Goal: Book appointment/travel/reservation

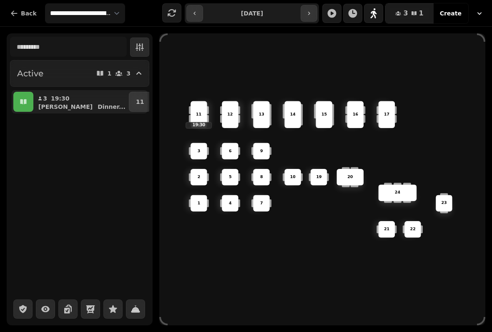
click at [244, 280] on div "6 14 4 8 5 20 24 19 17 9 15 1 21 3 16 22 10 11 19:30 2 7 23 13 12" at bounding box center [322, 179] width 326 height 261
click at [377, 13] on icon "button" at bounding box center [374, 13] width 6 height 10
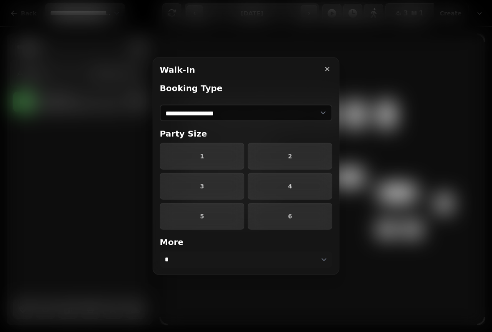
click at [275, 189] on span "4" at bounding box center [290, 187] width 71 height 6
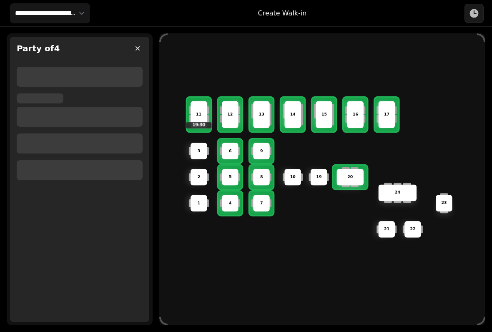
select select "****"
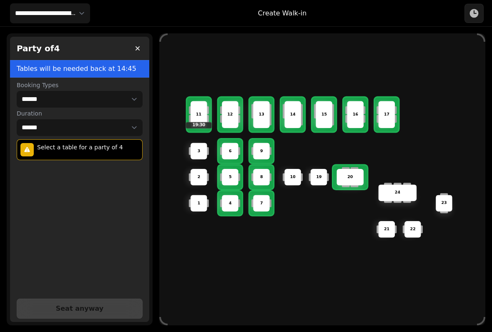
click at [262, 116] on div "13" at bounding box center [261, 114] width 17 height 27
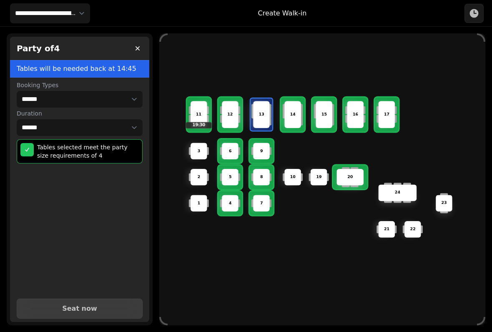
click at [97, 305] on span "Seat now" at bounding box center [79, 308] width 105 height 7
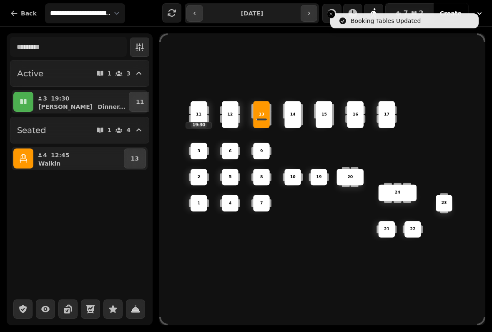
click at [29, 161] on button "button" at bounding box center [23, 159] width 20 height 20
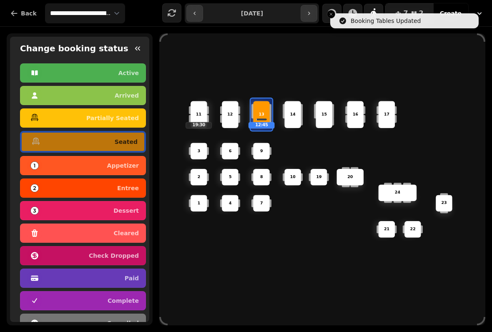
click at [167, 135] on div "6 14 4 8 5 20 24 19 17 9 15 1 21 3 16 22 10 11 19:30 2 7 23 13 12:45 12" at bounding box center [322, 179] width 326 height 261
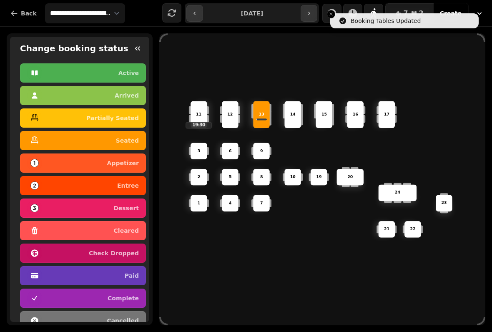
click at [145, 50] on button "button" at bounding box center [137, 48] width 17 height 17
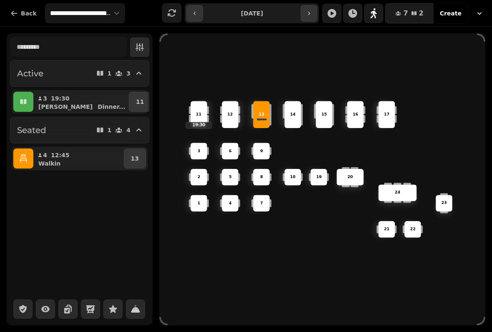
click at [189, 257] on div "6 14 4 8 5 20 24 19 17 9 15 1 21 3 16 22 10 11 19:30 2 7 23 13 12" at bounding box center [322, 179] width 326 height 261
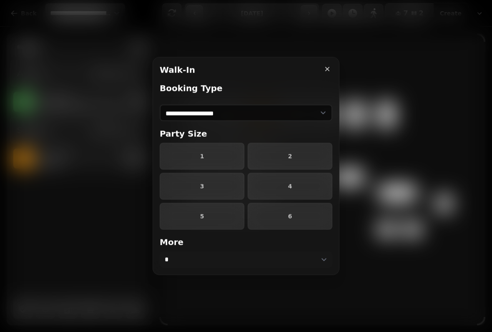
click at [311, 156] on span "2" at bounding box center [290, 157] width 71 height 6
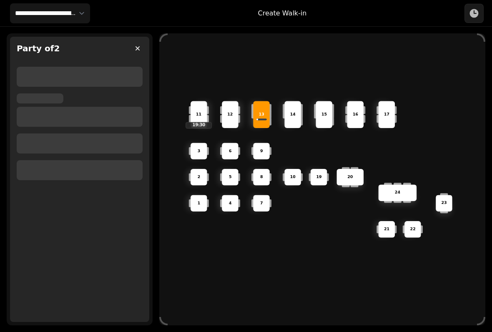
select select "****"
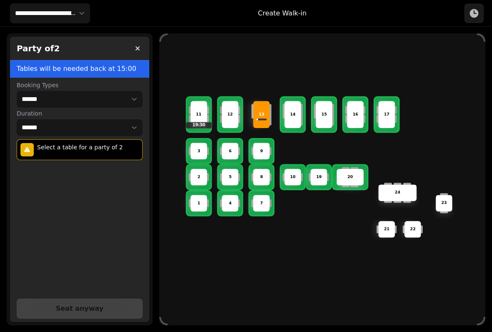
click at [199, 177] on p "2" at bounding box center [199, 177] width 3 height 6
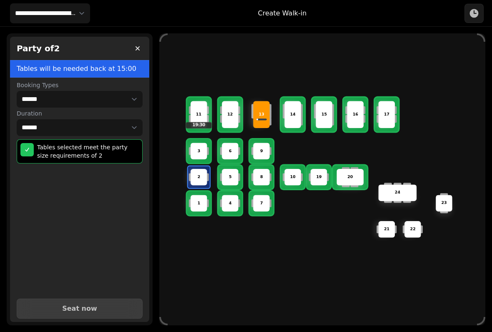
click at [113, 309] on button "Seat now" at bounding box center [80, 309] width 126 height 20
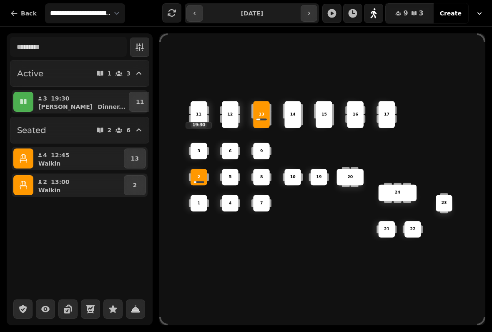
click at [25, 184] on icon "button" at bounding box center [23, 185] width 8 height 8
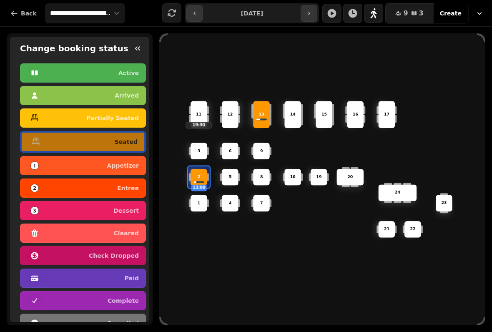
click at [106, 212] on div "dessert" at bounding box center [83, 210] width 112 height 13
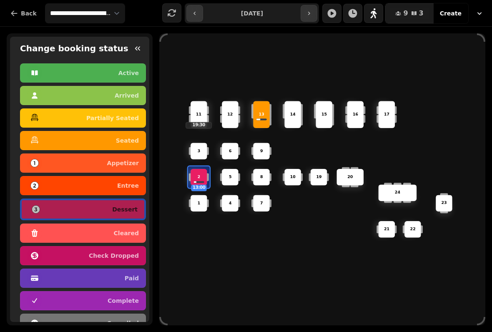
click at [206, 263] on div "6 14 4 8 5 20 24 19 17 9 15 1 21 3 16 22 10 11 19:30 2 13:00 7 23 13 12" at bounding box center [322, 179] width 326 height 261
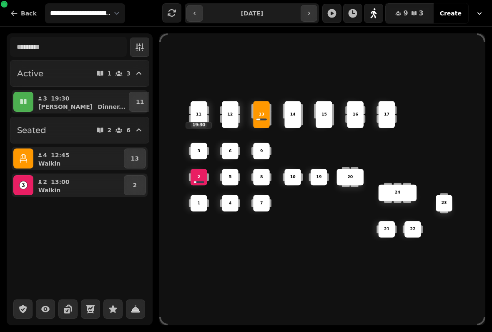
click at [260, 112] on p "13" at bounding box center [261, 115] width 5 height 6
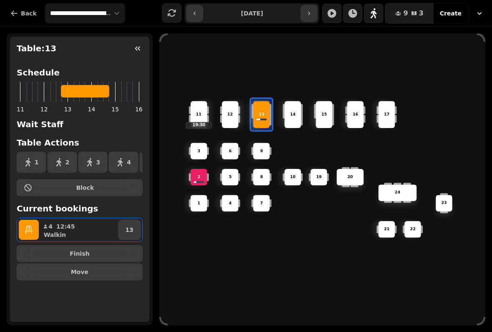
click at [29, 228] on icon "button" at bounding box center [29, 230] width 8 height 8
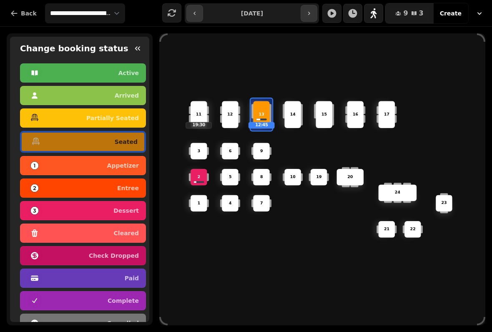
click at [116, 188] on div "entree" at bounding box center [83, 187] width 112 height 13
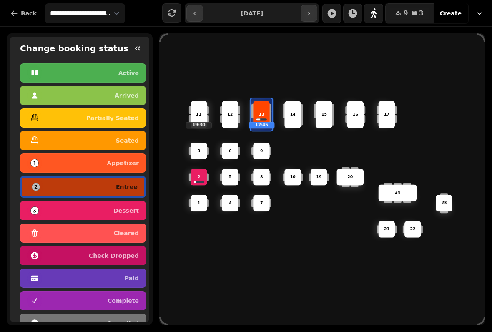
click at [204, 252] on div "6 14 4 8 5 20 24 19 17 9 15 1 21 3 16 22 10 11 19:30 2 7 23 13 12:45 12" at bounding box center [322, 179] width 326 height 261
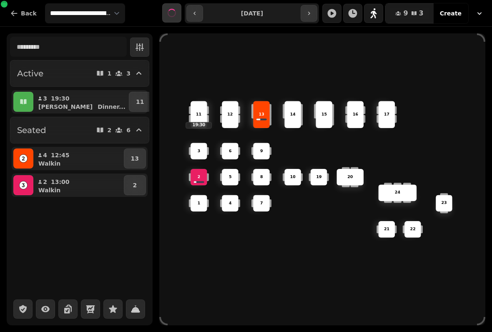
click at [216, 271] on div "6 14 4 8 5 20 24 19 17 9 15 1 21 3 16 22 10 11 19:30 2 7 23 13 12" at bounding box center [322, 179] width 326 height 261
click at [190, 179] on div "2" at bounding box center [198, 177] width 29 height 29
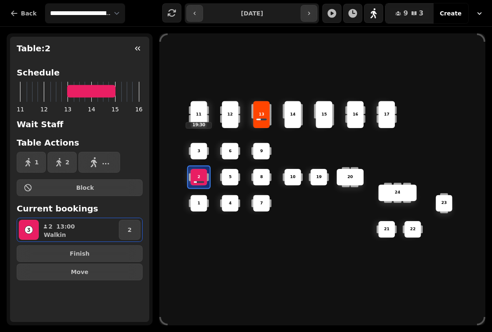
click at [260, 260] on div "6 14 4 8 5 20 24 19 17 9 15 1 21 3 16 22 10 11 19:30 2 7 23 13 12" at bounding box center [322, 179] width 326 height 261
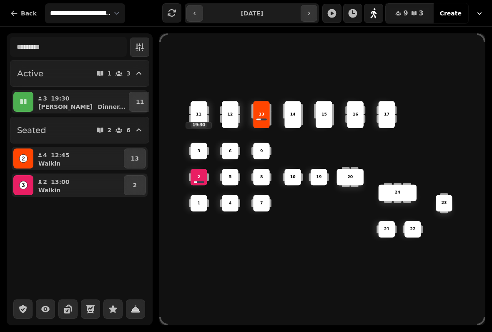
click at [202, 174] on div "2" at bounding box center [199, 177] width 16 height 6
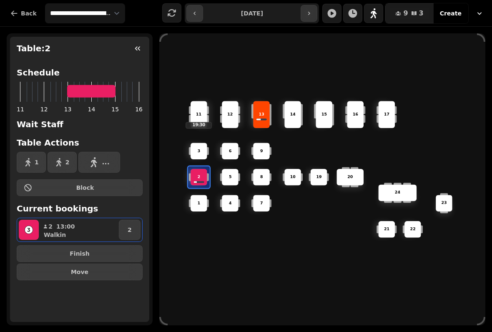
click at [31, 229] on rect "button" at bounding box center [29, 230] width 8 height 8
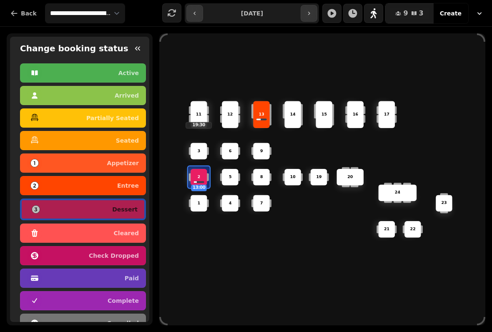
click at [101, 279] on div "paid" at bounding box center [83, 278] width 112 height 13
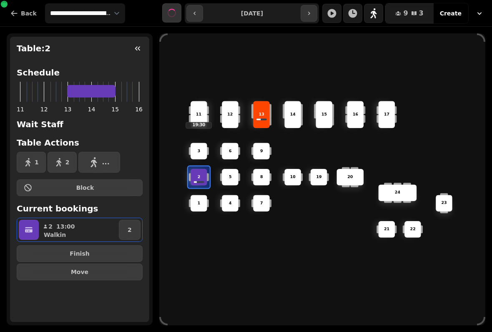
click at [184, 239] on div "6 14 4 8 5 20 24 19 17 9 15 1 21 3 16 22 10 11 19:30 2 7 23 13 12" at bounding box center [322, 179] width 326 height 261
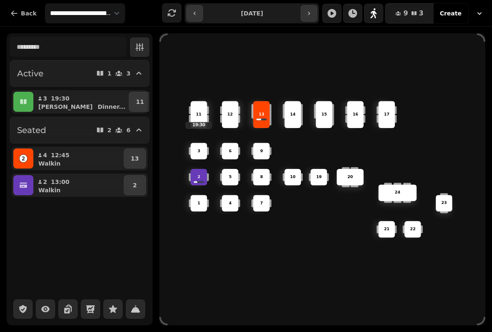
click at [270, 118] on div at bounding box center [269, 121] width 3 height 8
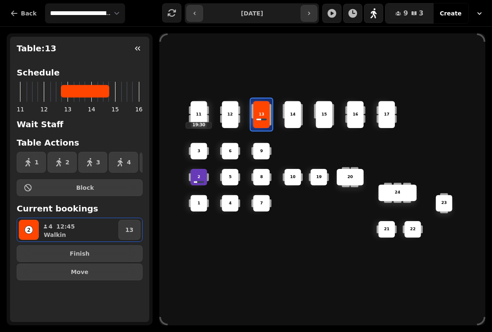
click at [199, 246] on div "6 14 4 8 5 20 24 19 17 9 15 1 21 3 16 22 10 11 19:30 2 7 23 13 12" at bounding box center [322, 179] width 326 height 261
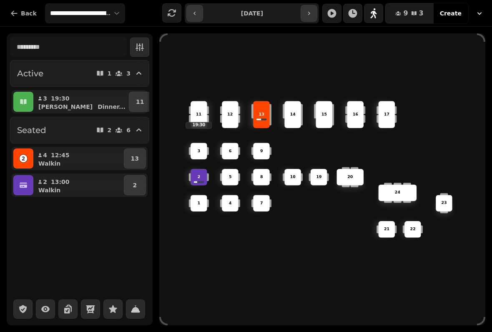
click at [203, 170] on div "2" at bounding box center [199, 177] width 17 height 17
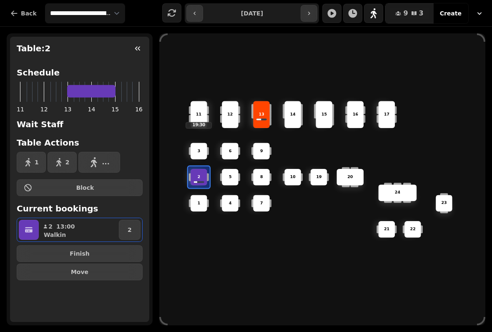
click at [111, 252] on span "Finish" at bounding box center [80, 254] width 112 height 6
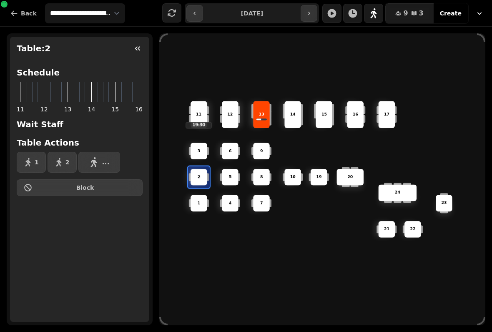
click at [205, 245] on div "6 14 4 8 5 20 24 19 17 9 15 1 21 3 16 22 10 11 19:30 2 7 23 13 12" at bounding box center [322, 179] width 326 height 261
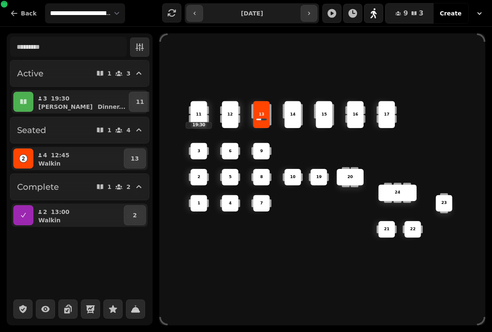
click at [263, 120] on div "13" at bounding box center [261, 114] width 17 height 27
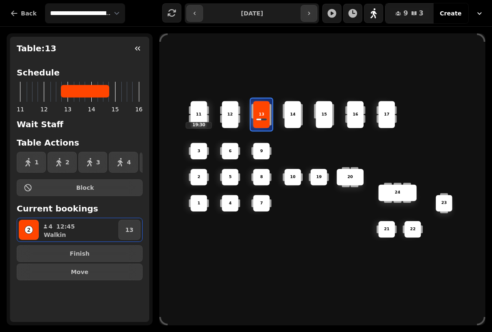
click at [282, 71] on div "6 14 4 8 5 20 24 19 17 9 15 1 21 3 16 22 10 11 19:30 2 7 23 13 12" at bounding box center [322, 179] width 326 height 261
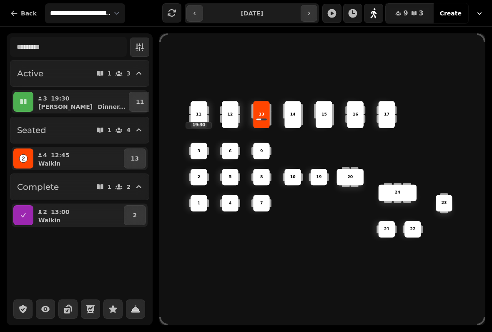
click at [210, 55] on div "6 14 4 8 5 20 24 19 17 9 15 1 21 3 16 22 10 11 19:30 2 7 23 13 12" at bounding box center [322, 179] width 326 height 261
click at [264, 74] on div "6 14 4 8 5 20 24 19 17 9 15 1 21 3 16 22 10 11 19:30 2 7 23 13 12" at bounding box center [322, 179] width 326 height 261
click at [269, 112] on div "13" at bounding box center [262, 115] width 26 height 6
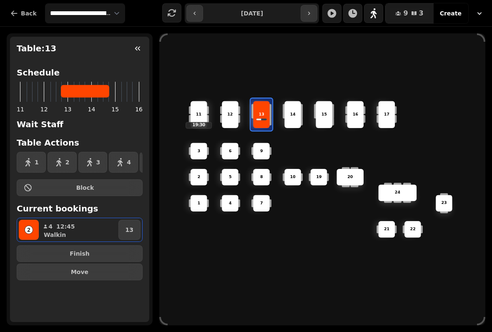
click at [30, 231] on icon "button" at bounding box center [28, 230] width 3 height 4
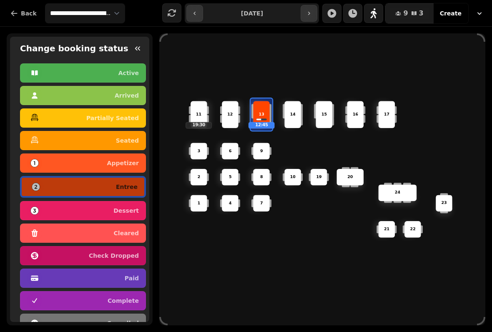
click at [124, 283] on div "paid" at bounding box center [83, 278] width 112 height 13
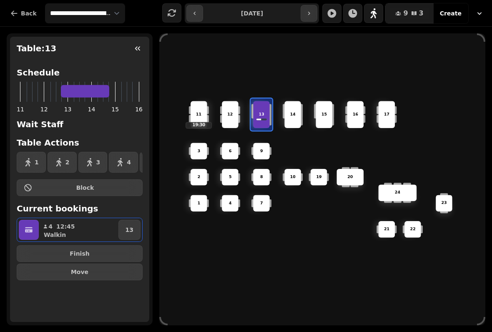
click at [307, 8] on button "button" at bounding box center [309, 13] width 17 height 17
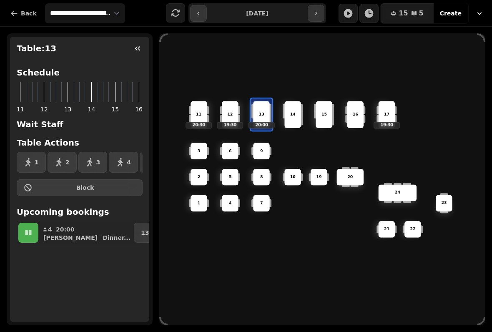
click at [201, 12] on icon "button" at bounding box center [198, 13] width 7 height 7
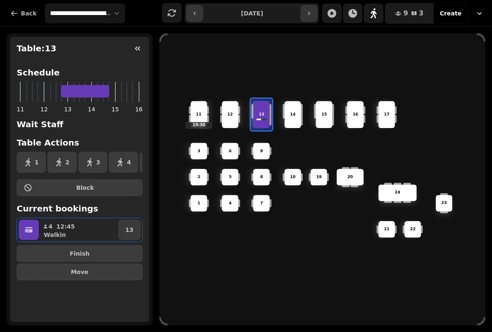
click at [111, 313] on div "Table: 13 Schedule 11 12 13 14 15 16 Wait Staff Table Actions 1 2 3 4 5 ... Blo…" at bounding box center [79, 179] width 139 height 285
click at [138, 47] on icon "button" at bounding box center [138, 48] width 8 height 8
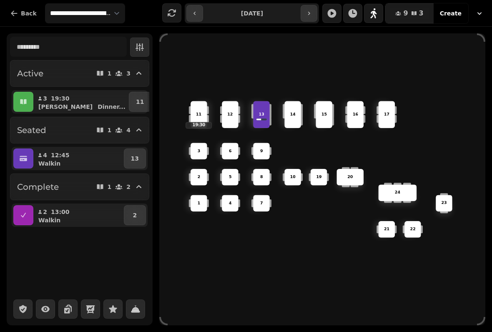
click at [25, 214] on icon "button" at bounding box center [23, 215] width 8 height 8
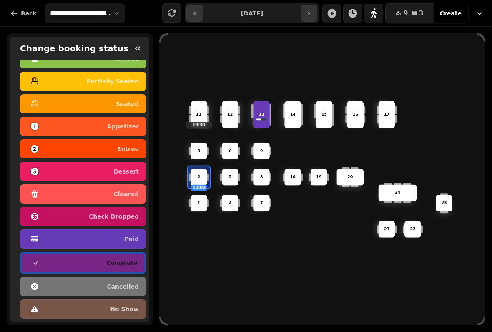
click at [186, 253] on div "6 14 4 8 5 20 24 19 17 9 15 1 21 3 16 22 10 11 19:30 2 13:00 7 23 13 12" at bounding box center [322, 179] width 326 height 261
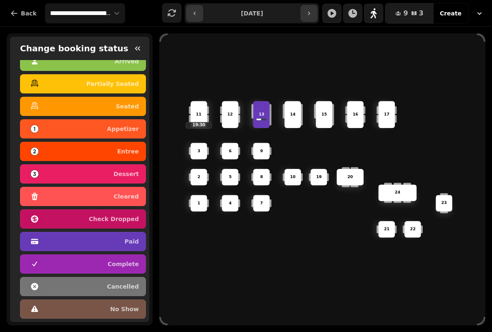
scroll to position [39, 0]
click at [145, 48] on button "button" at bounding box center [137, 48] width 17 height 17
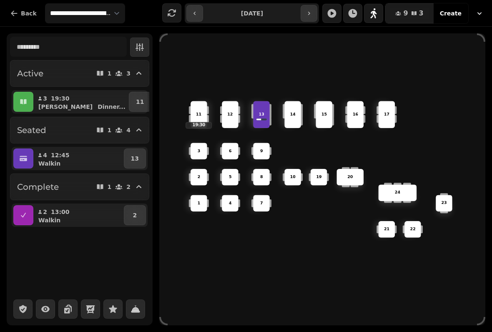
click at [315, 17] on button "button" at bounding box center [309, 13] width 17 height 17
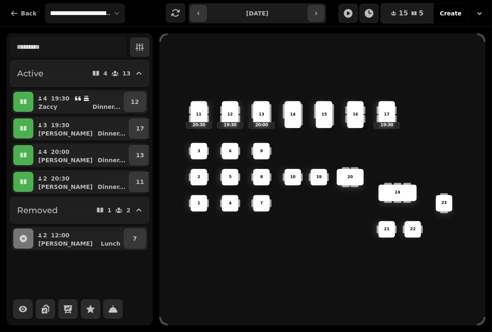
click at [199, 13] on icon "button" at bounding box center [198, 13] width 7 height 7
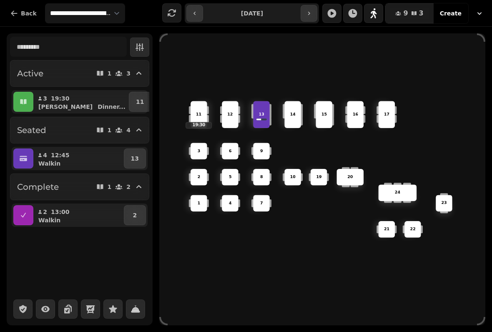
click at [202, 16] on button "button" at bounding box center [194, 13] width 17 height 17
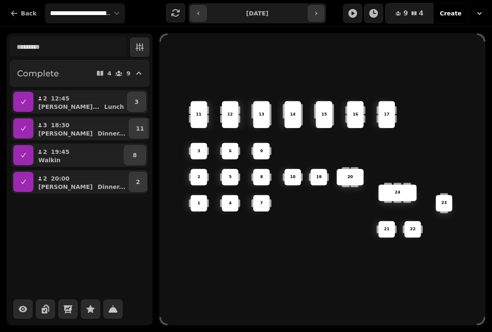
click at [324, 15] on button "button" at bounding box center [316, 13] width 17 height 17
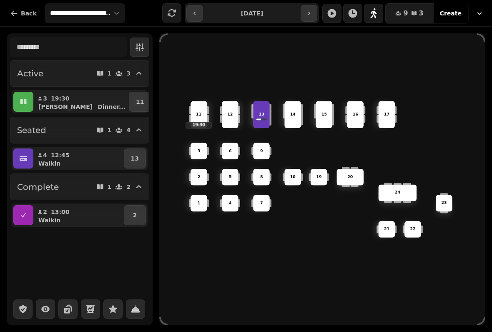
click at [317, 19] on button "button" at bounding box center [309, 13] width 17 height 17
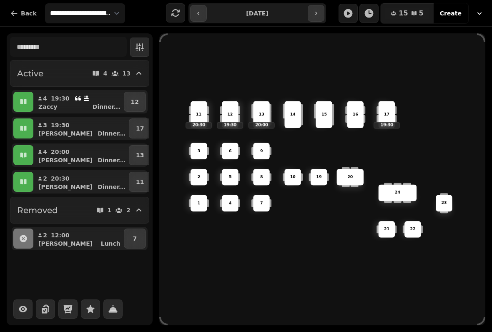
click at [318, 12] on icon "button" at bounding box center [316, 13] width 7 height 7
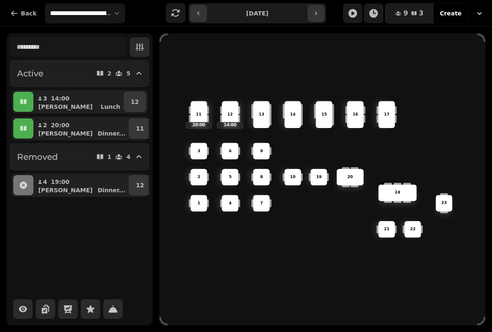
click at [316, 12] on icon "button" at bounding box center [316, 13] width 2 height 3
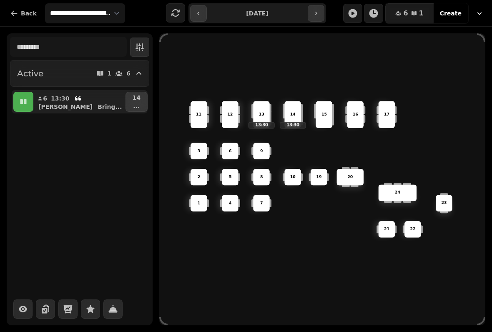
click at [192, 12] on button "button" at bounding box center [198, 13] width 17 height 17
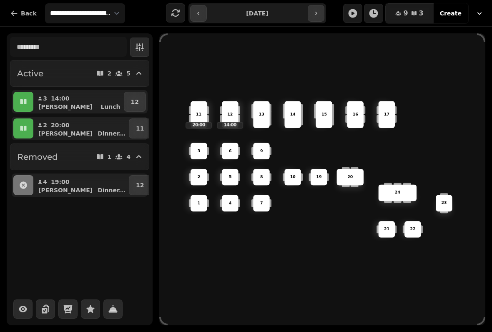
click at [199, 14] on icon "button" at bounding box center [198, 13] width 2 height 3
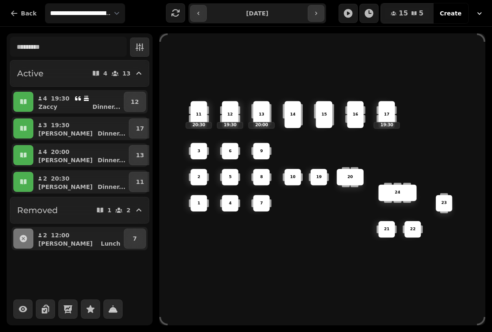
click at [202, 18] on button "button" at bounding box center [198, 13] width 17 height 17
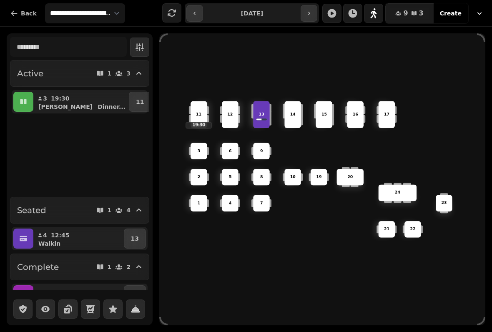
click at [317, 10] on button "button" at bounding box center [309, 13] width 17 height 17
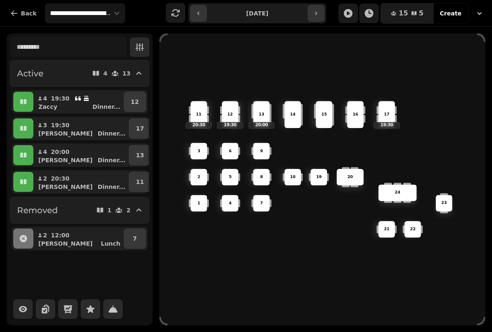
click at [308, 20] on button "button" at bounding box center [316, 13] width 17 height 17
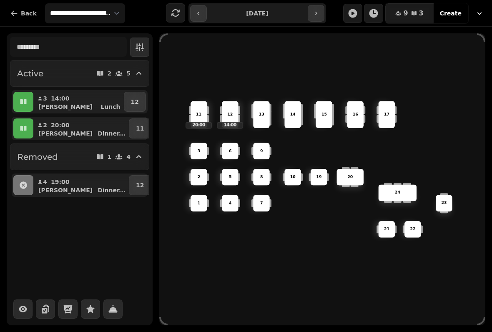
click at [202, 10] on icon "button" at bounding box center [198, 13] width 7 height 7
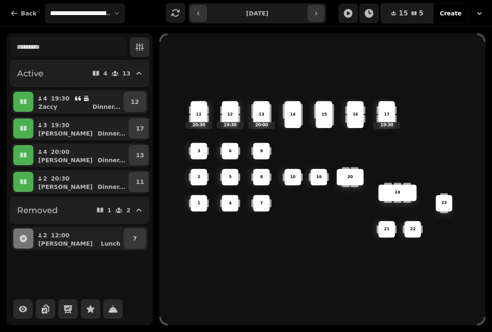
click at [199, 19] on button "button" at bounding box center [198, 13] width 17 height 17
type input "**********"
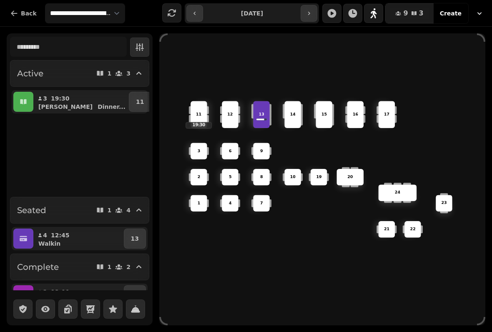
click at [264, 112] on p "13" at bounding box center [261, 115] width 5 height 6
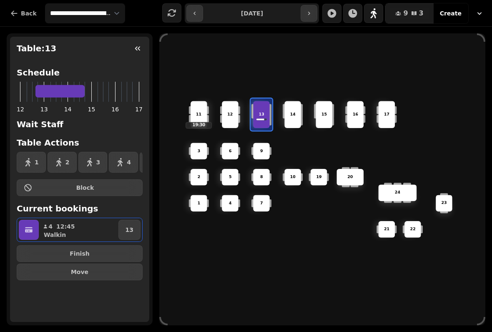
click at [96, 252] on span "Finish" at bounding box center [80, 254] width 112 height 6
